Goal: Use online tool/utility

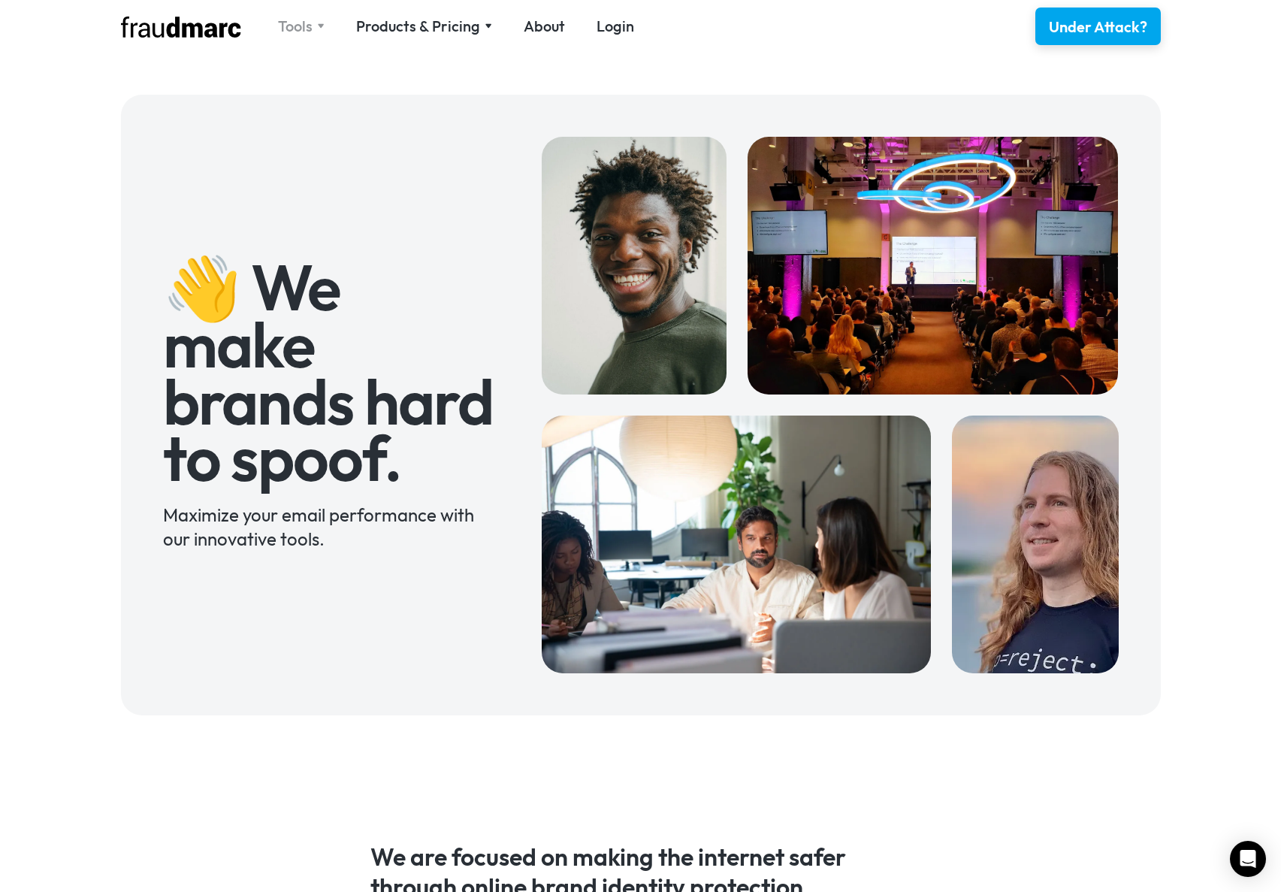
click at [293, 22] on div "Tools" at bounding box center [295, 26] width 35 height 21
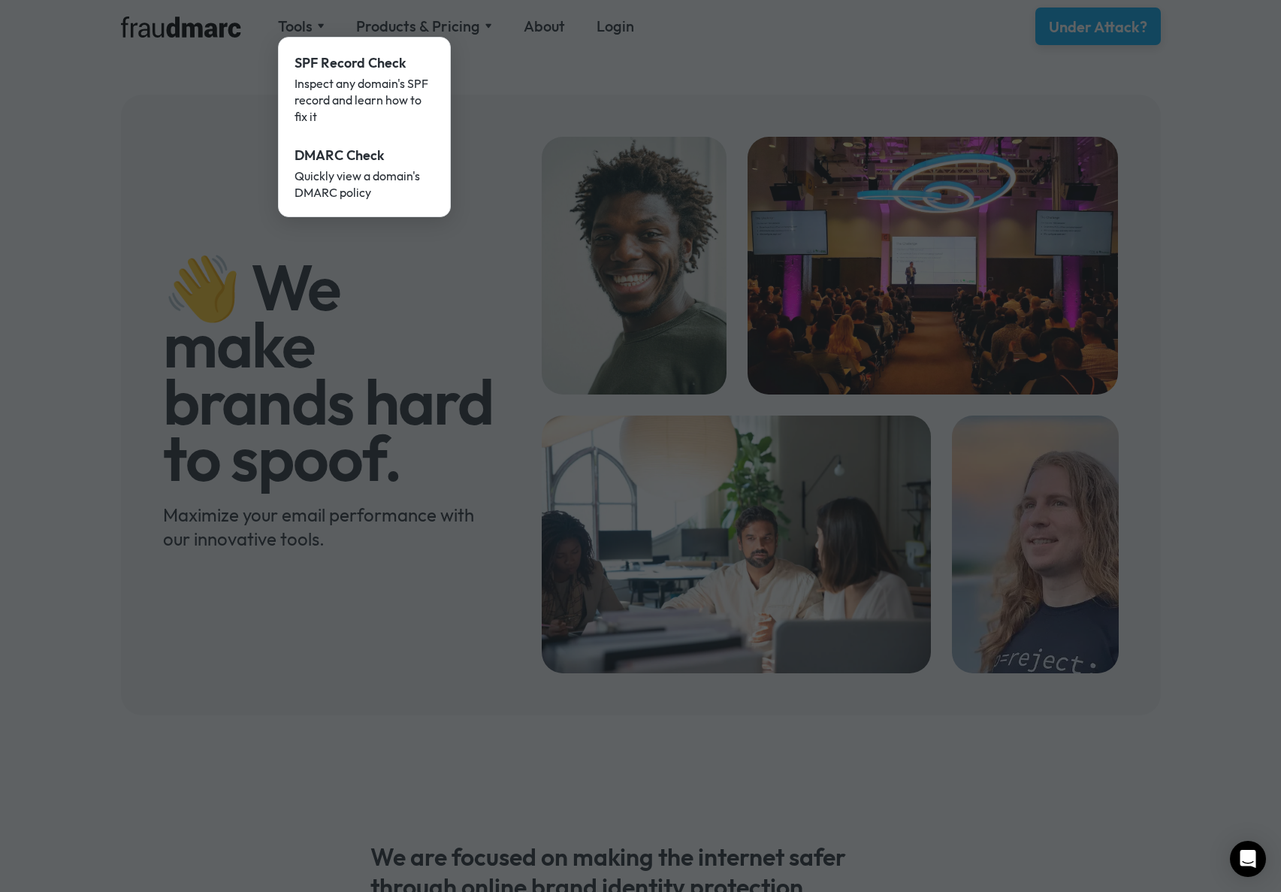
click at [453, 20] on div at bounding box center [640, 446] width 1281 height 892
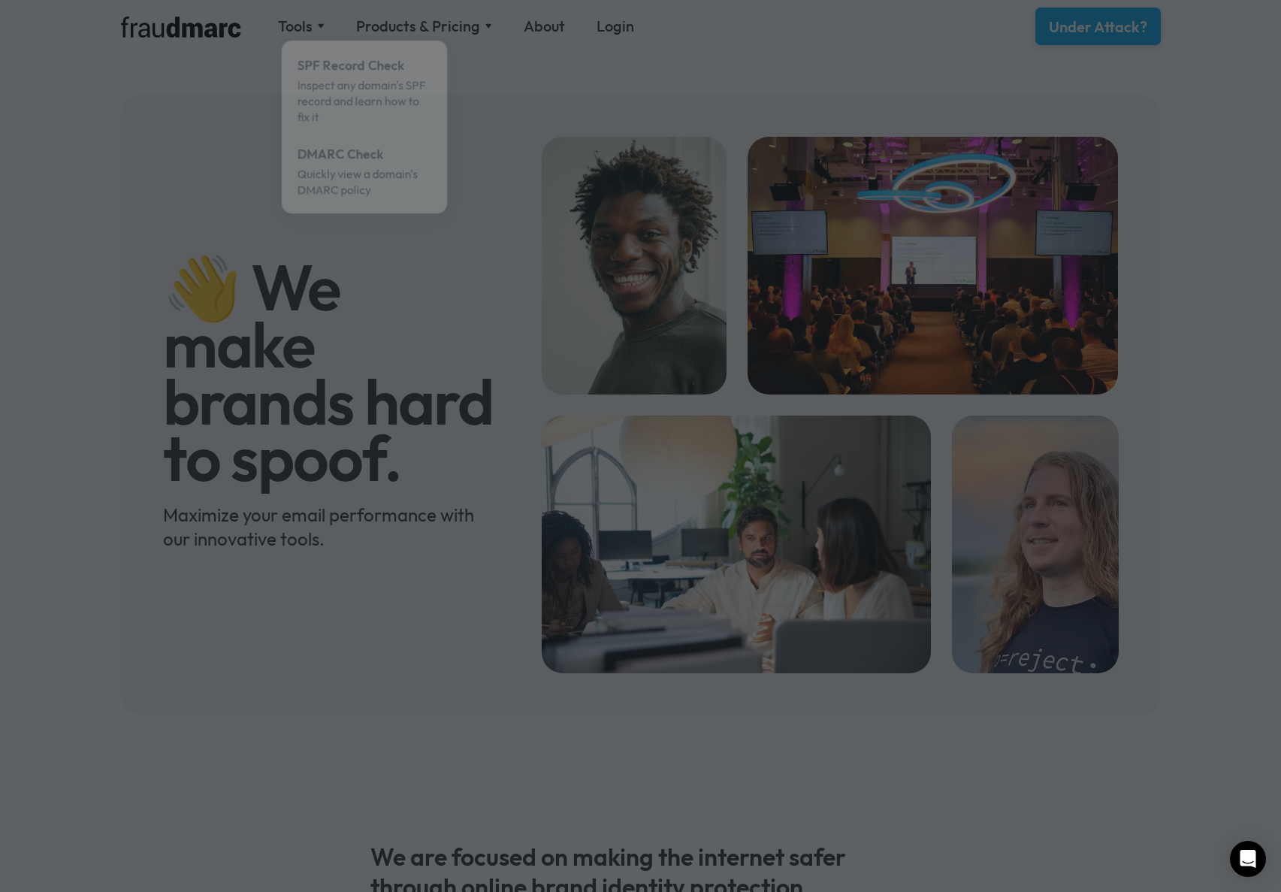
click at [450, 26] on div at bounding box center [640, 446] width 1281 height 892
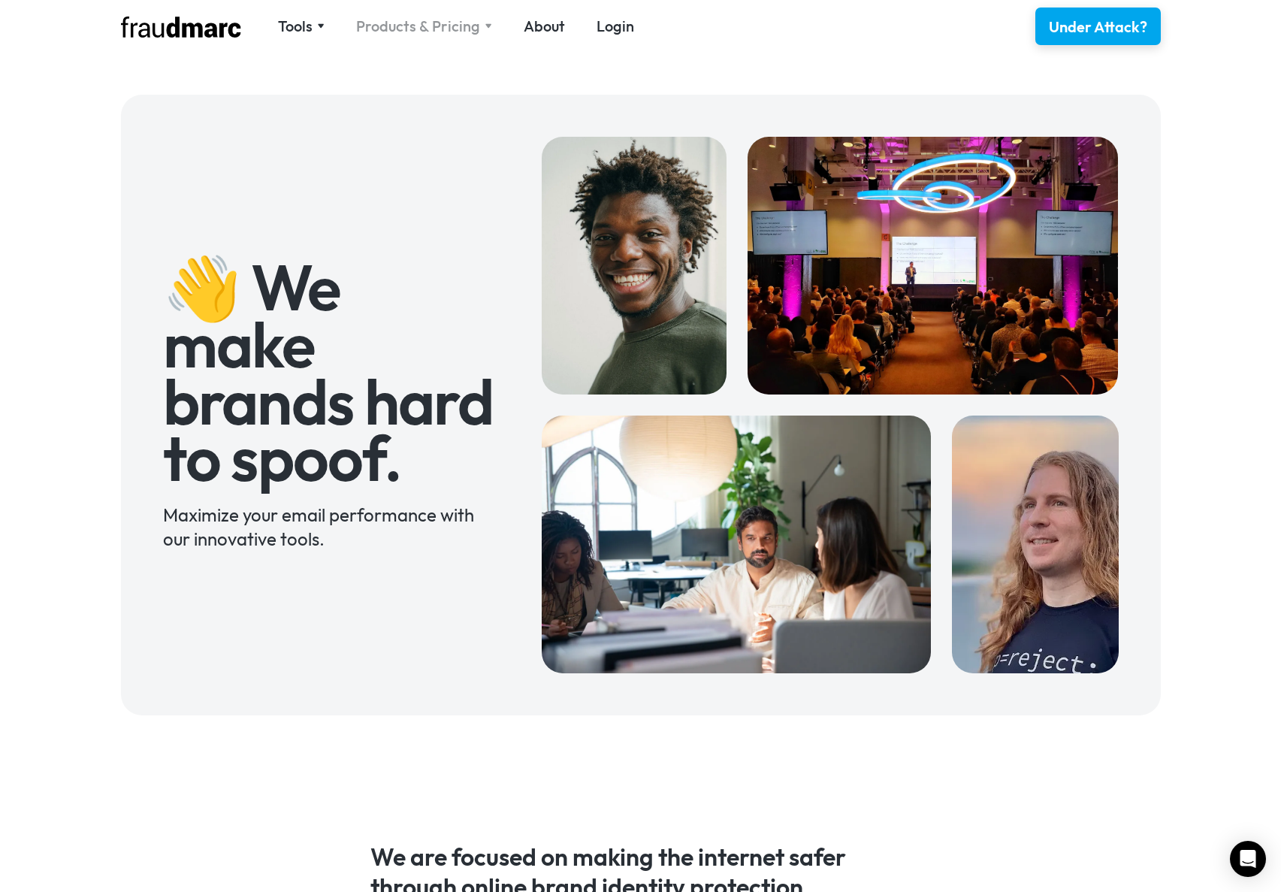
click at [442, 26] on div "Products & Pricing" at bounding box center [418, 26] width 124 height 21
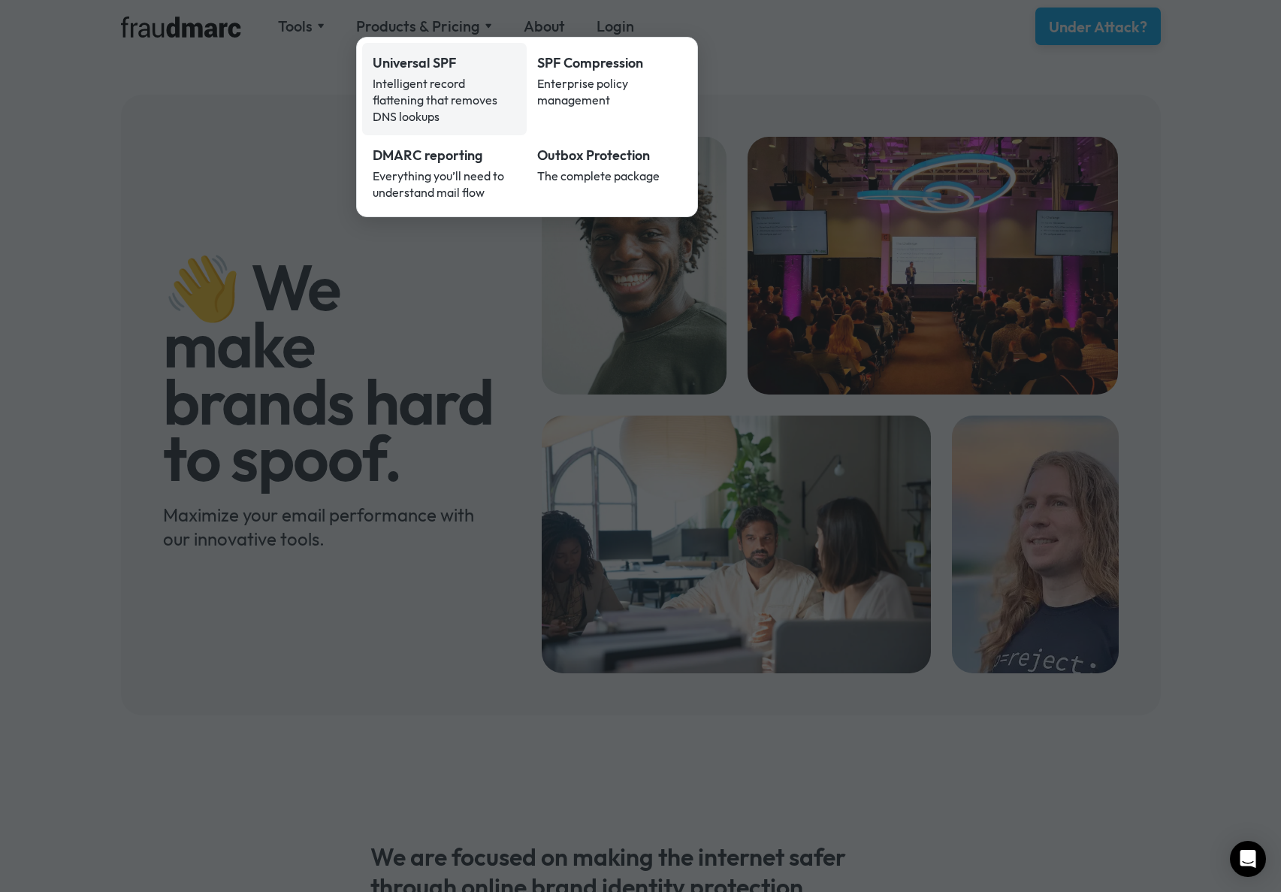
click at [419, 77] on div "Intelligent record flattening that removes DNS lookups" at bounding box center [445, 100] width 144 height 50
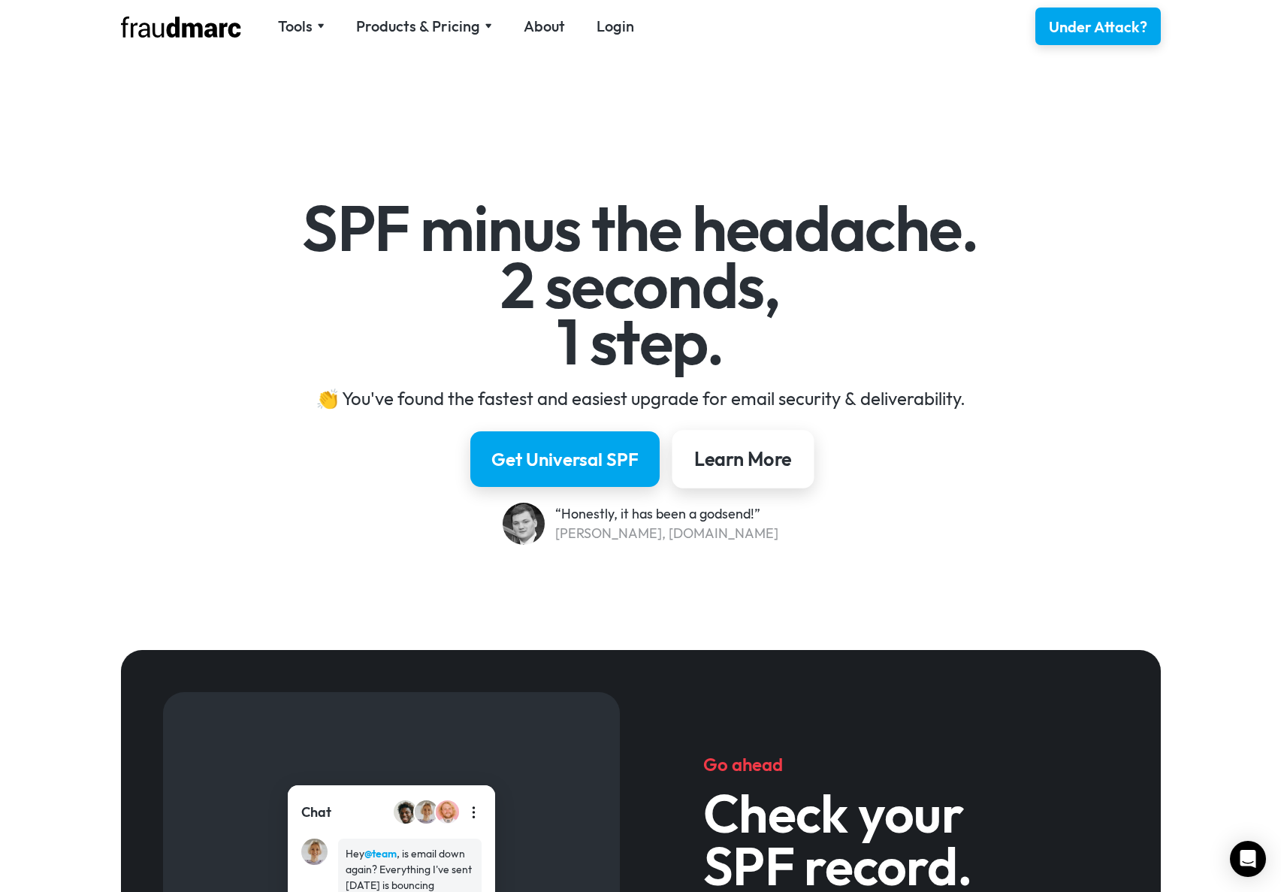
click at [773, 459] on div "Learn More" at bounding box center [743, 459] width 98 height 26
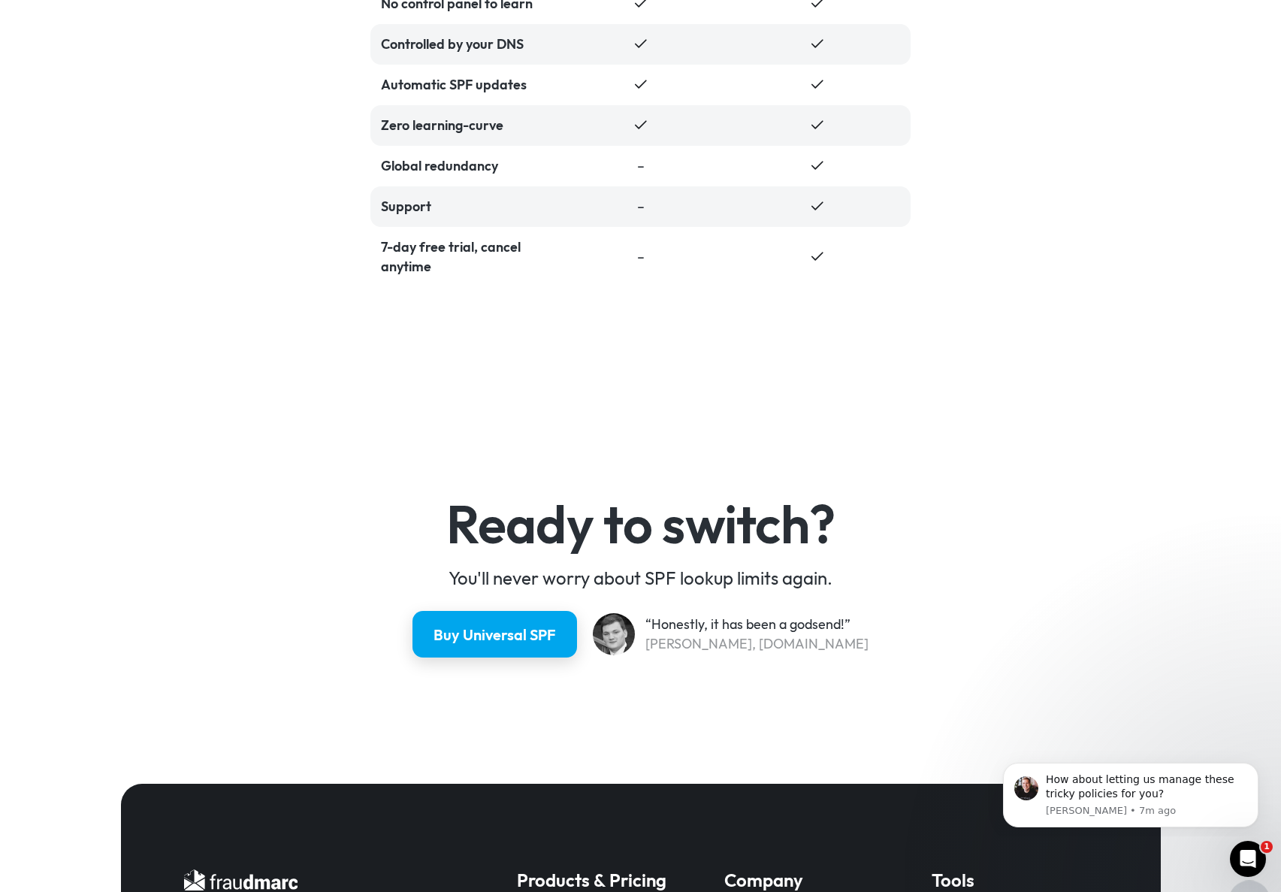
scroll to position [3057, 0]
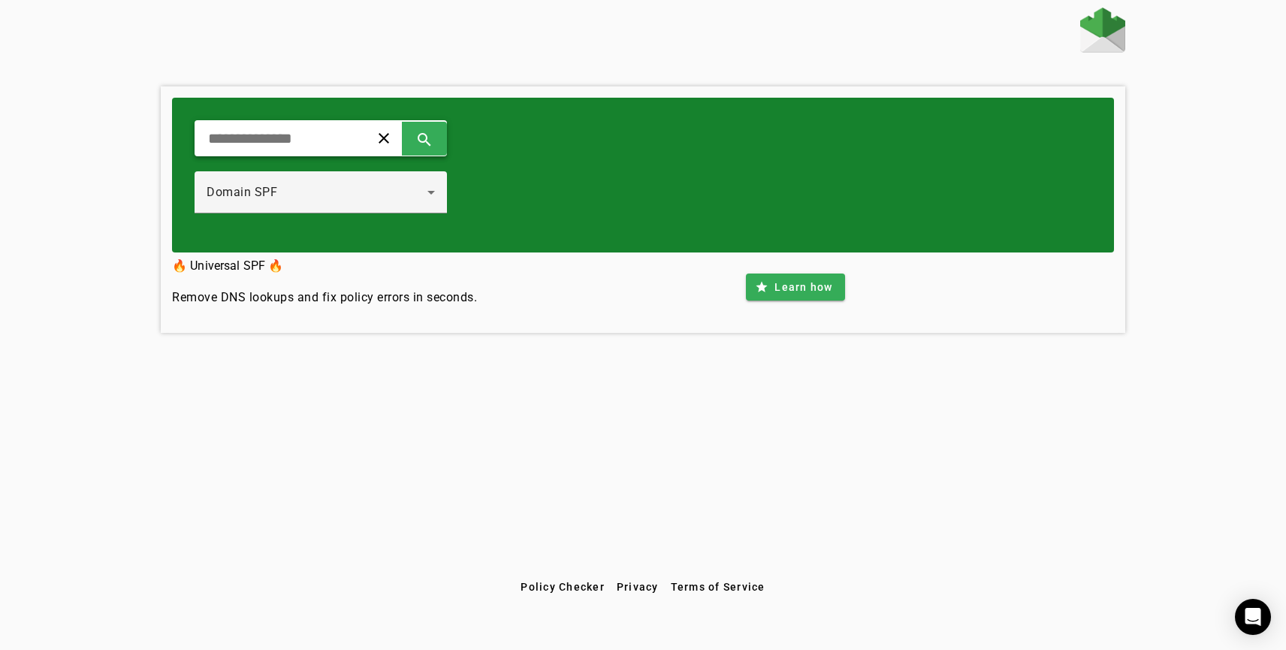
click at [327, 127] on div "clear search" at bounding box center [321, 138] width 252 height 36
click at [340, 143] on input "text" at bounding box center [276, 138] width 139 height 18
type input "**********"
click at [360, 192] on div "Domain SPF" at bounding box center [317, 192] width 221 height 18
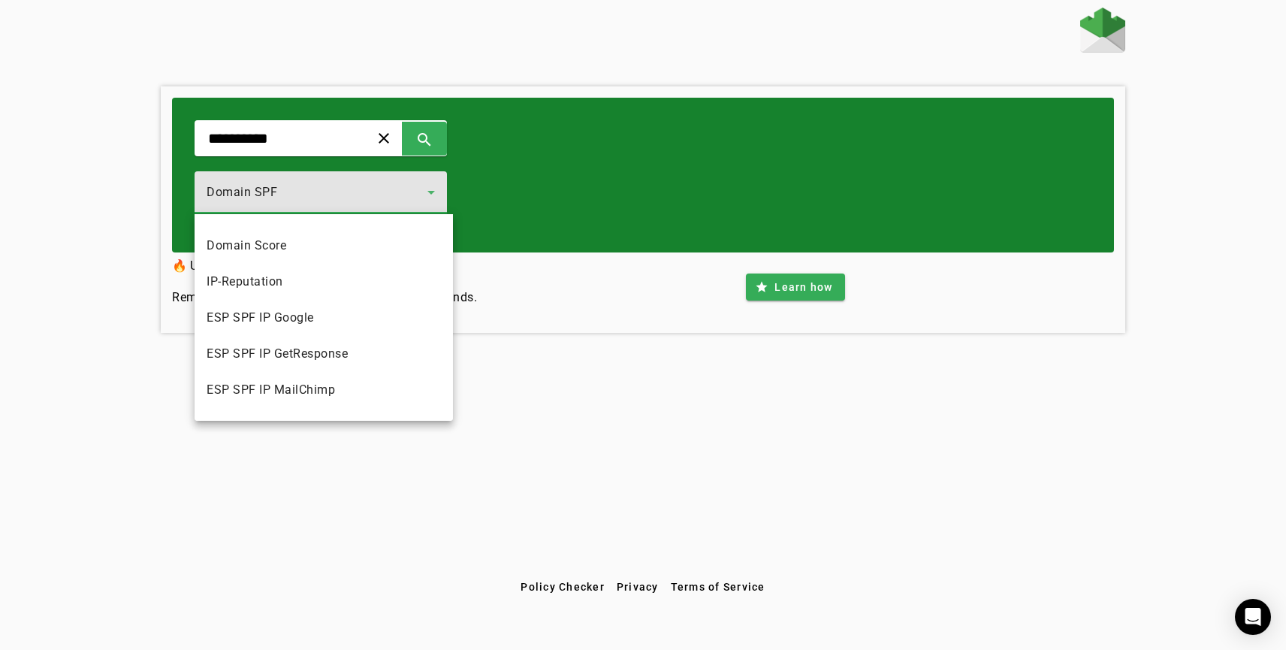
scroll to position [166, 0]
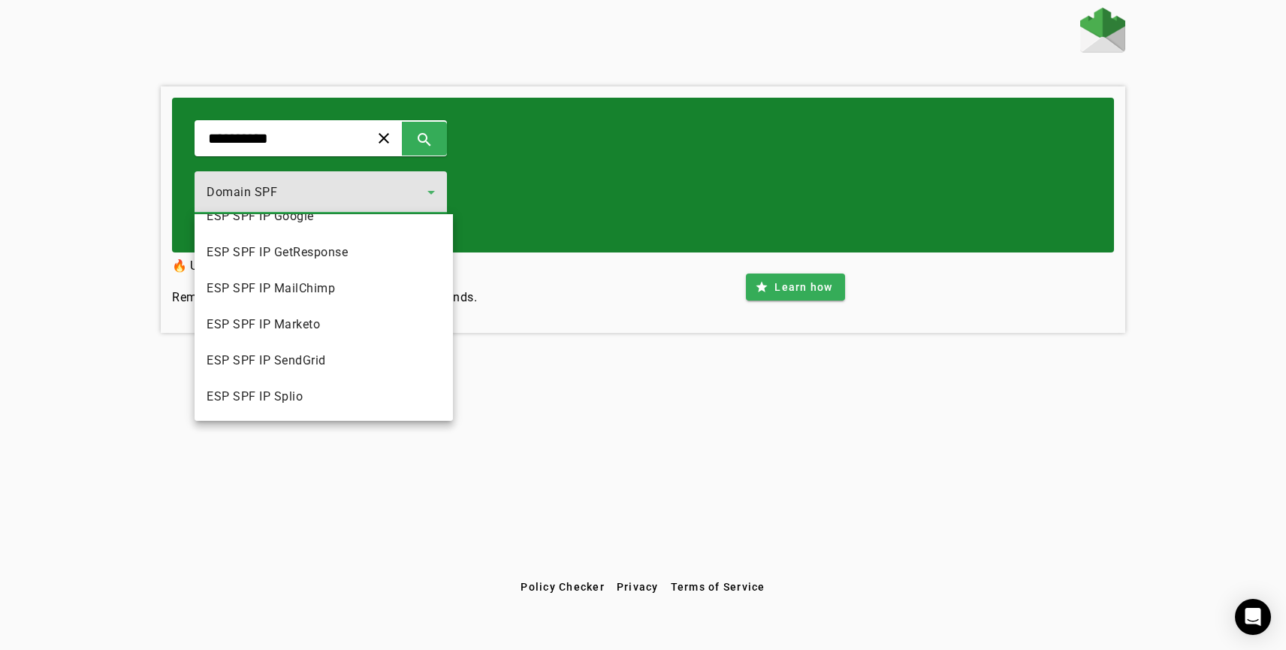
click at [443, 143] on div at bounding box center [643, 325] width 1286 height 650
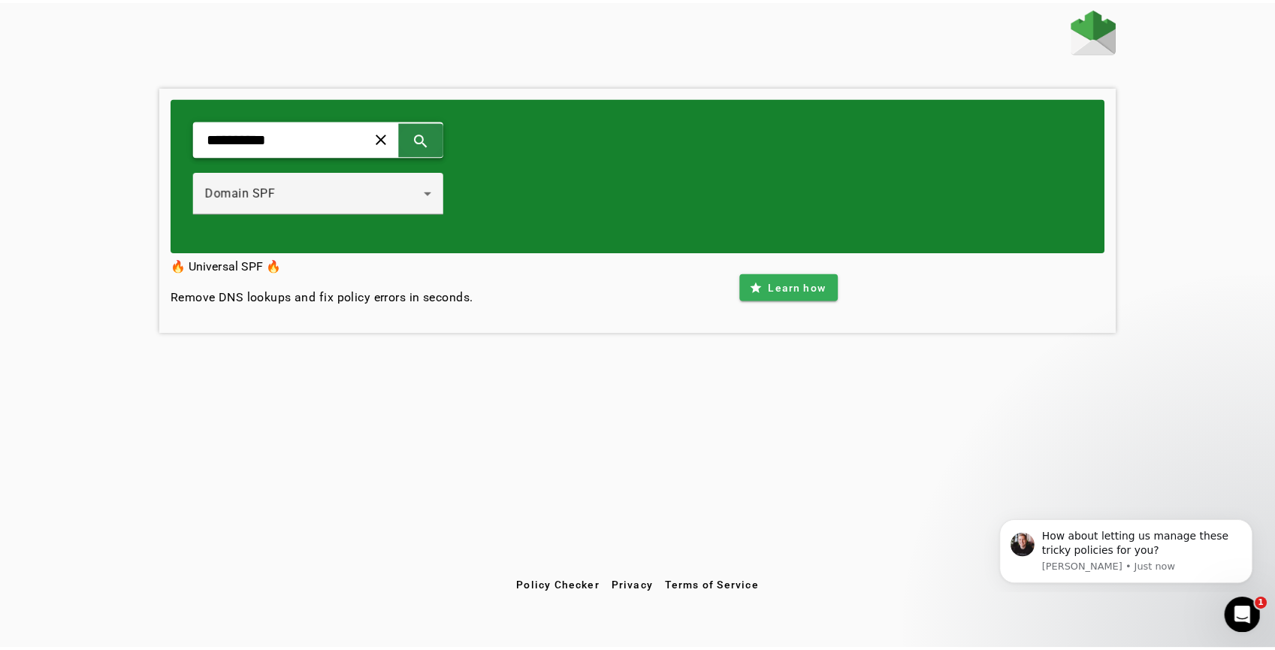
scroll to position [0, 0]
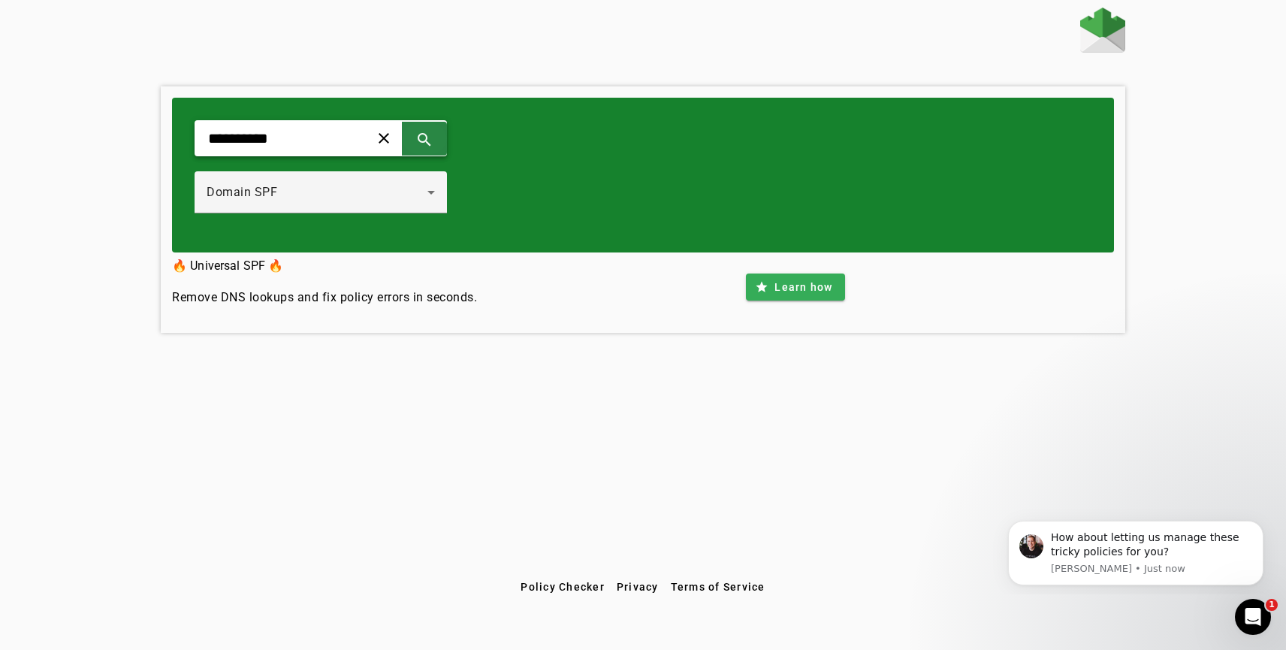
click at [437, 138] on span at bounding box center [424, 138] width 36 height 36
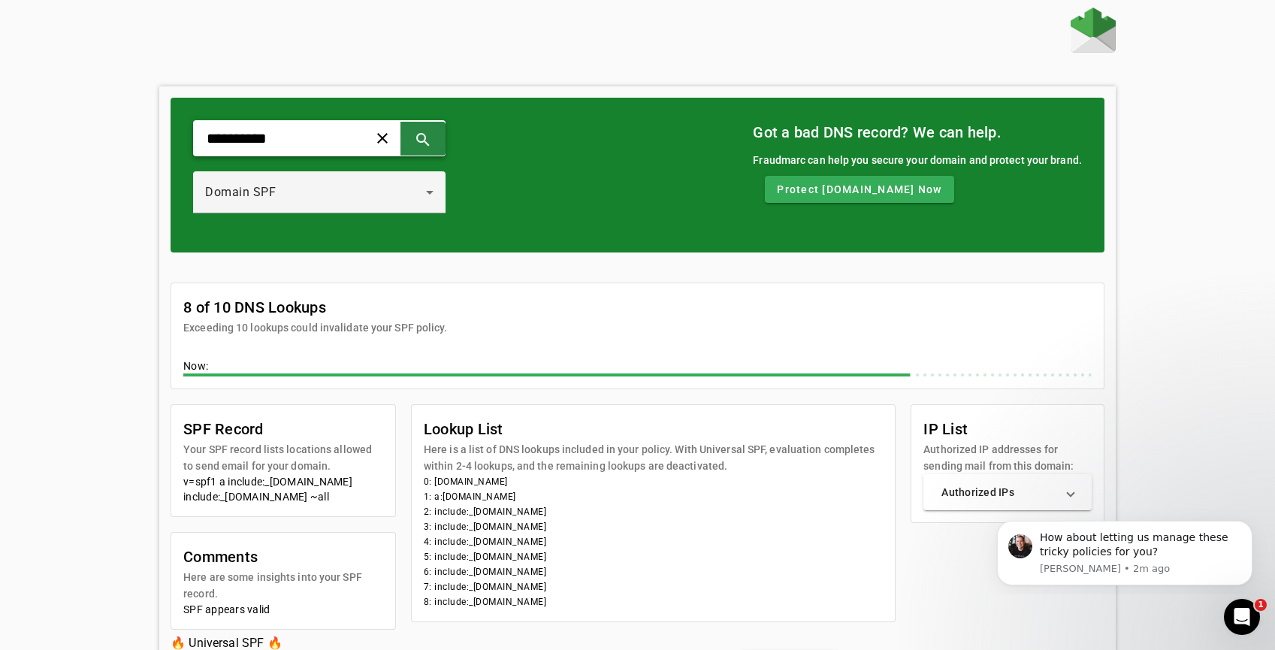
click at [426, 127] on span at bounding box center [423, 138] width 36 height 36
click at [418, 140] on span at bounding box center [423, 138] width 36 height 36
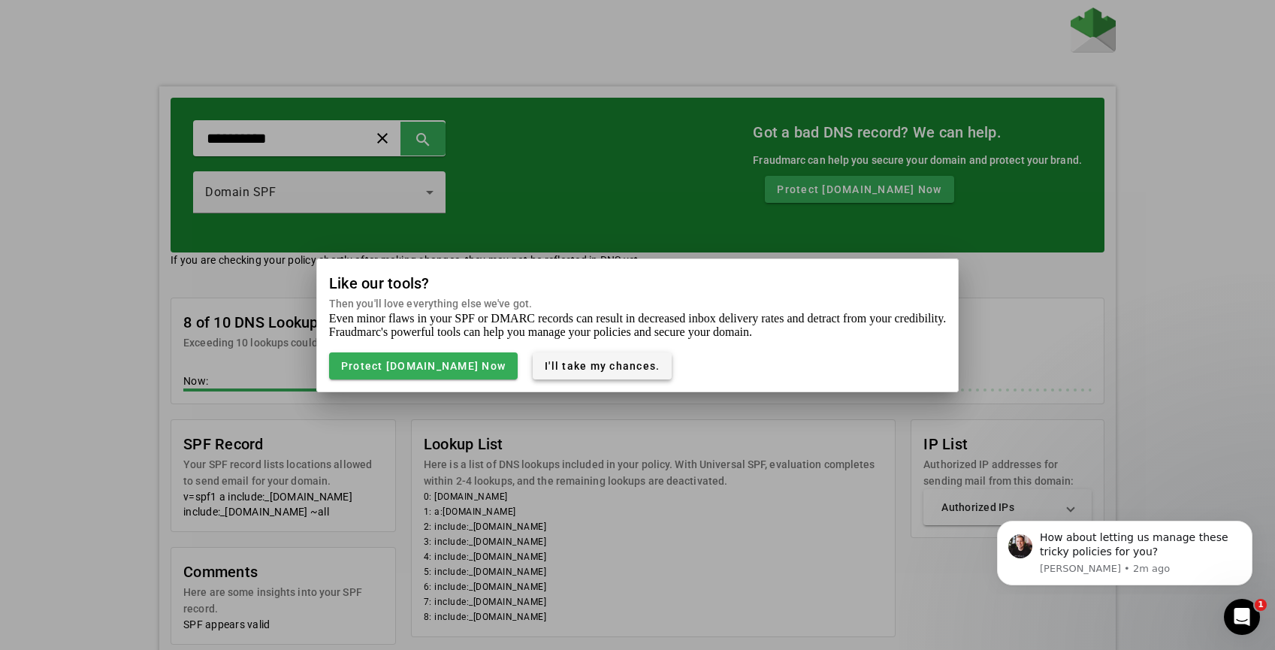
click at [578, 368] on span "I'll take my chances." at bounding box center [602, 366] width 115 height 12
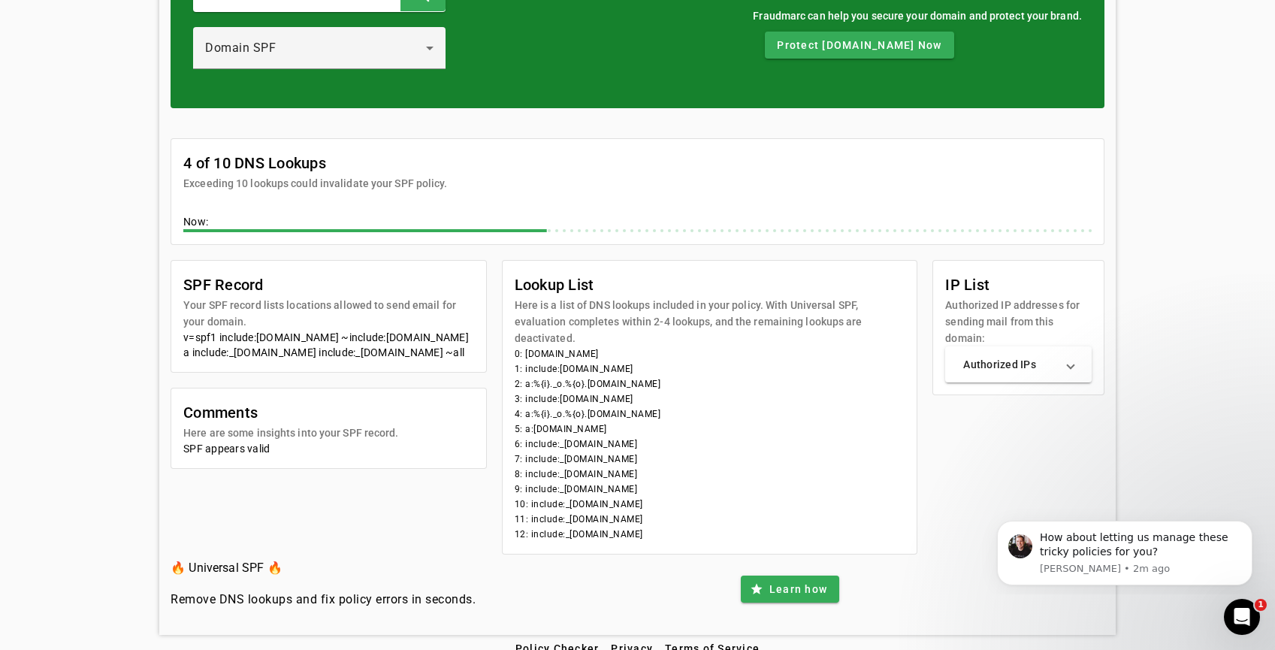
click at [657, 346] on li "0: sonicu.com" at bounding box center [710, 353] width 391 height 15
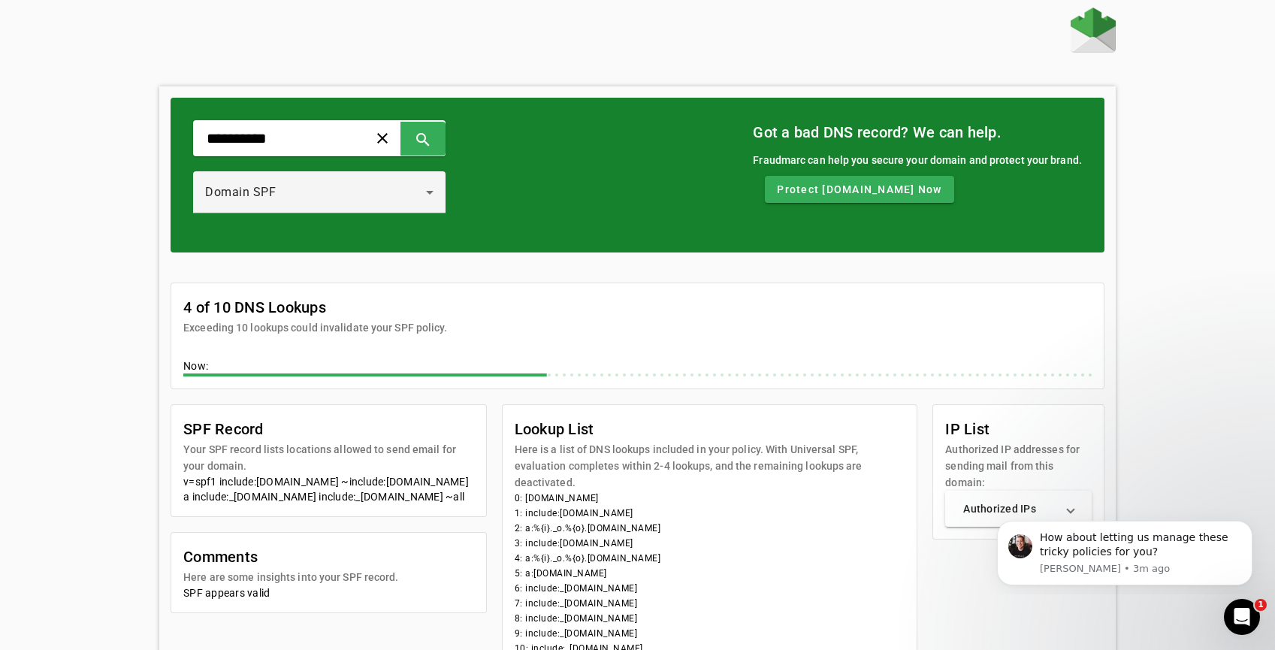
click at [52, 131] on div "**********" at bounding box center [637, 394] width 1275 height 772
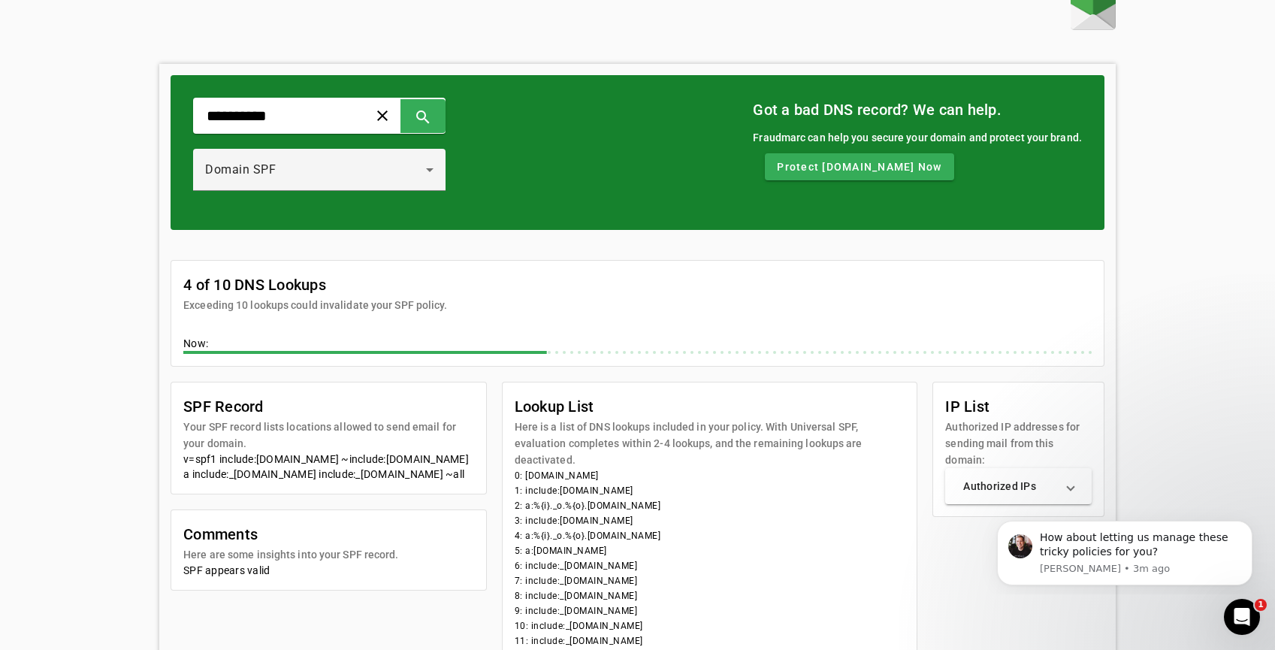
scroll to position [110, 0]
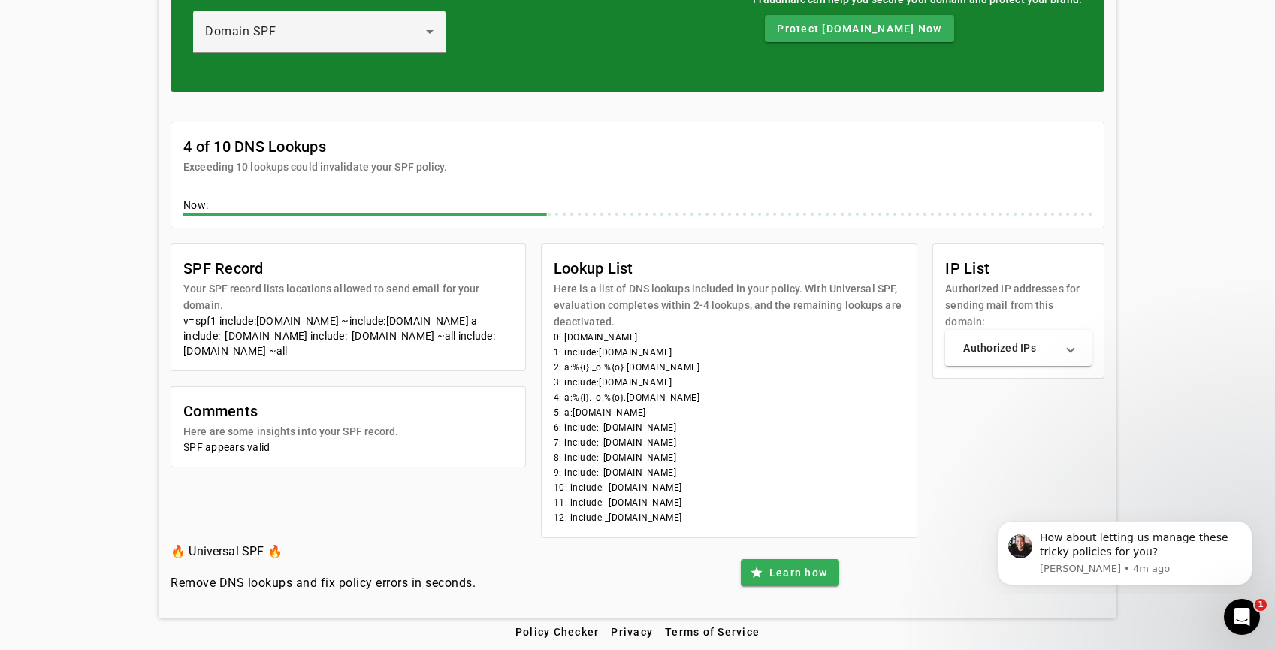
scroll to position [158, 0]
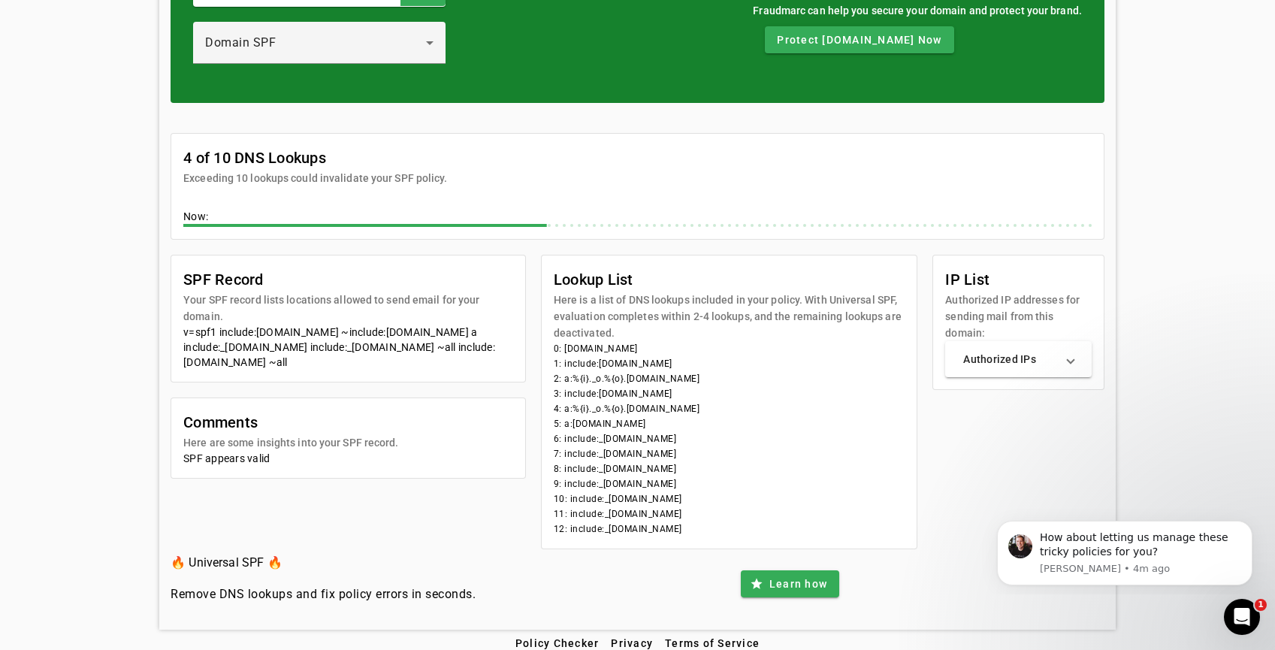
scroll to position [161, 0]
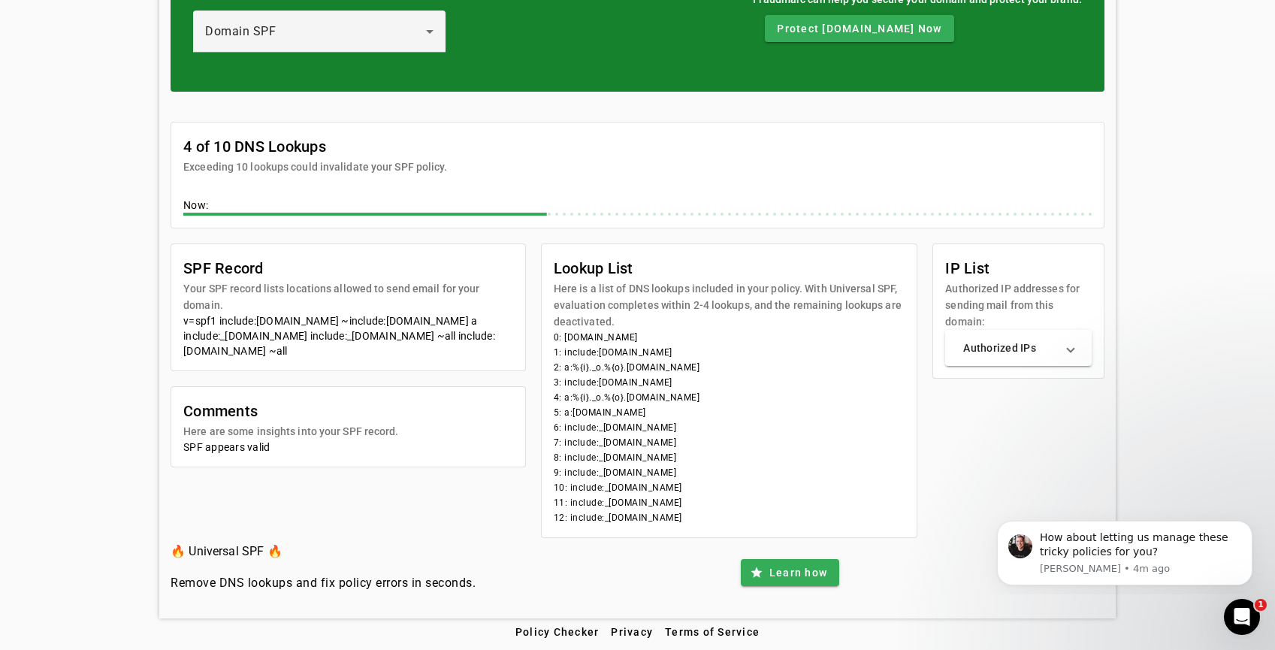
drag, startPoint x: 113, startPoint y: 337, endPoint x: 319, endPoint y: 360, distance: 207.2
click at [113, 337] on div "**********" at bounding box center [637, 233] width 1275 height 772
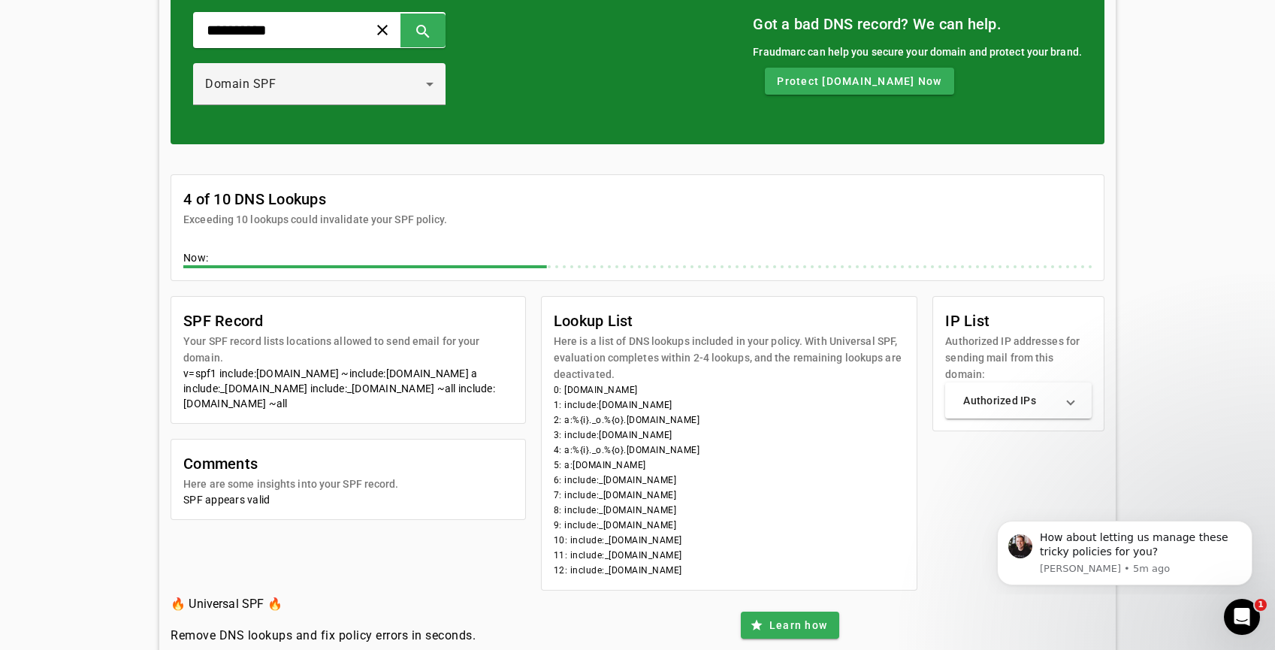
scroll to position [107, 0]
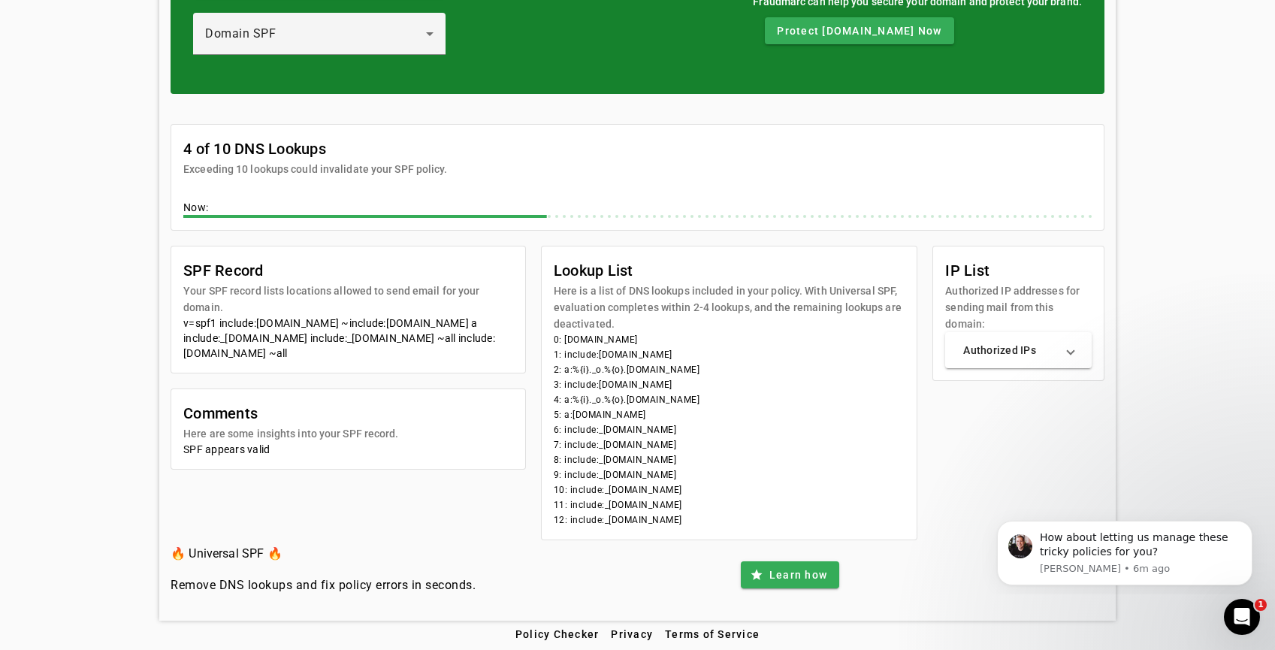
scroll to position [161, 0]
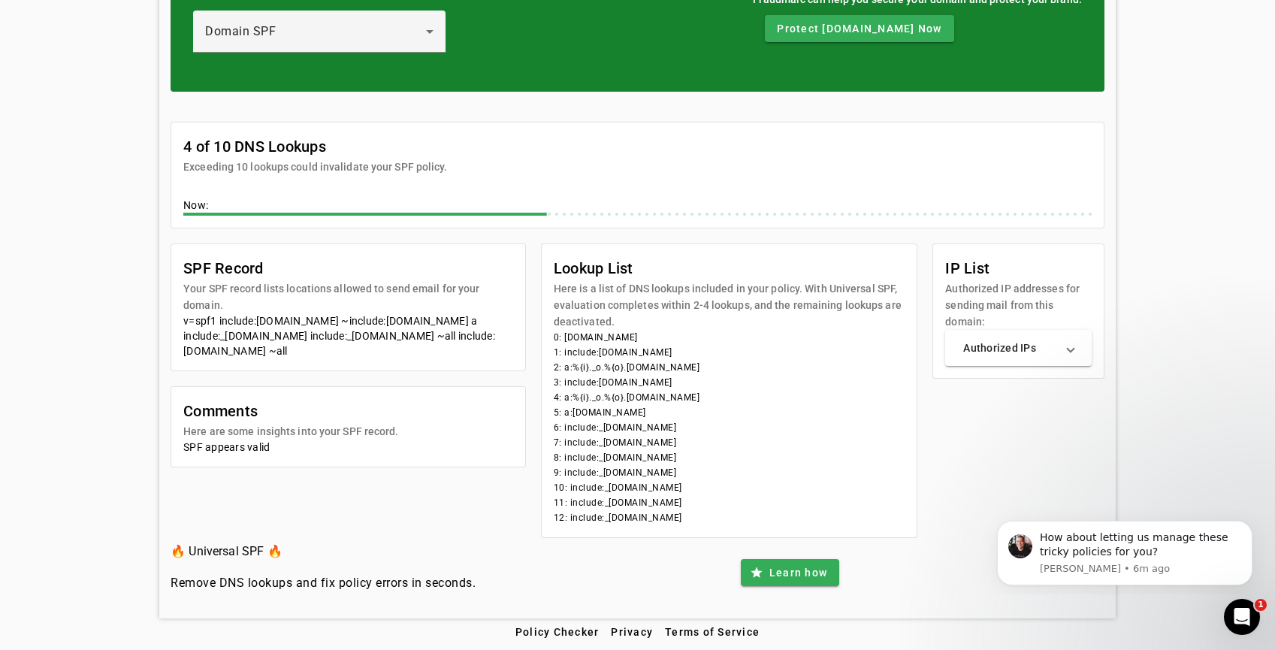
click at [98, 267] on div "**********" at bounding box center [637, 233] width 1275 height 772
